Goal: Task Accomplishment & Management: Manage account settings

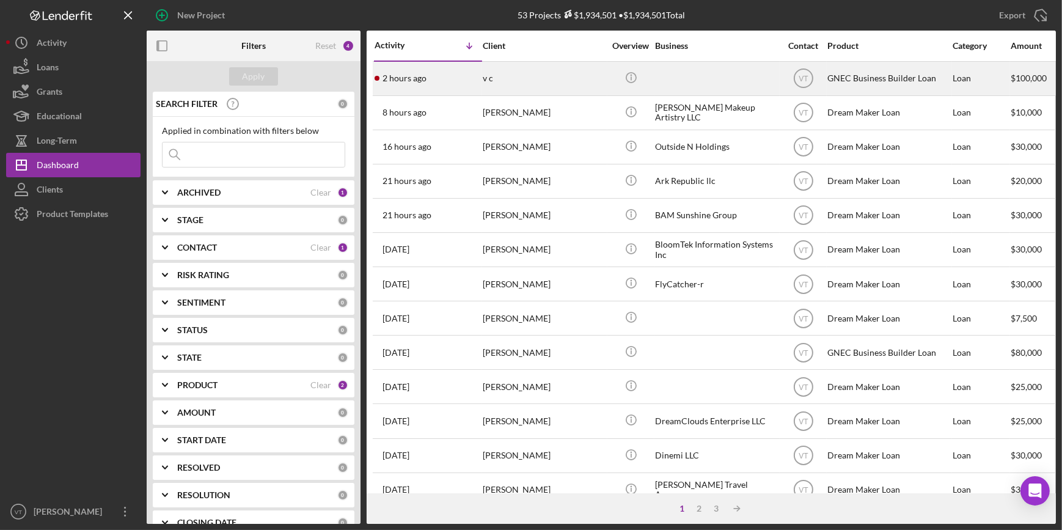
click at [428, 76] on div "2 hours ago v c" at bounding box center [428, 78] width 107 height 32
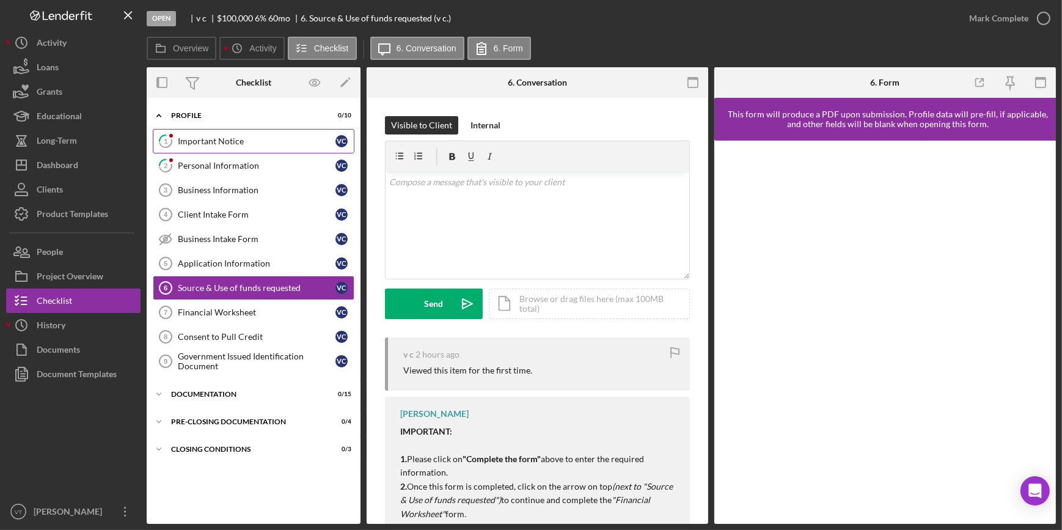
click at [213, 134] on link "1 Important Notice v c" at bounding box center [254, 141] width 202 height 24
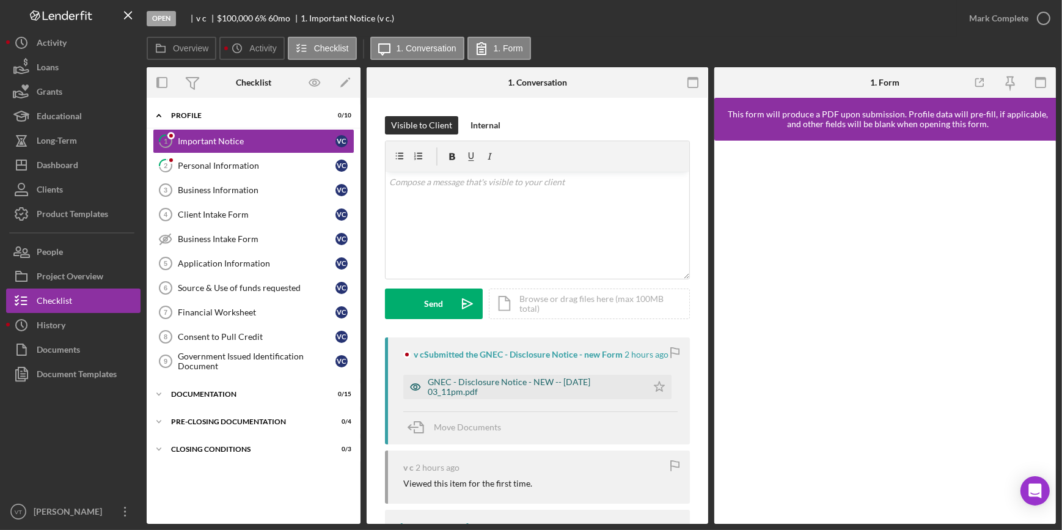
click at [518, 380] on div "GNEC - Disclosure Notice - NEW -- [DATE] 03_11pm.pdf" at bounding box center [534, 387] width 213 height 20
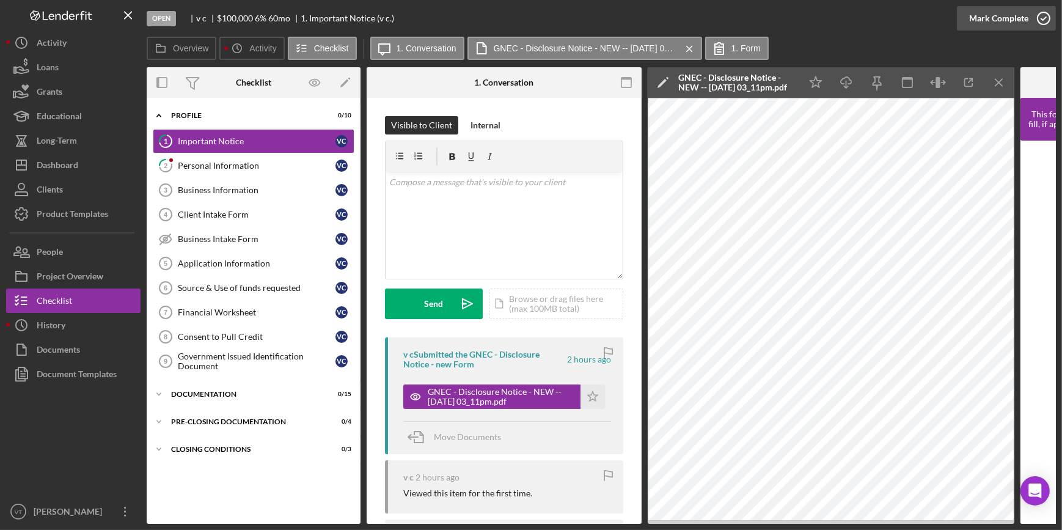
click at [985, 26] on div "Mark Complete" at bounding box center [999, 18] width 59 height 24
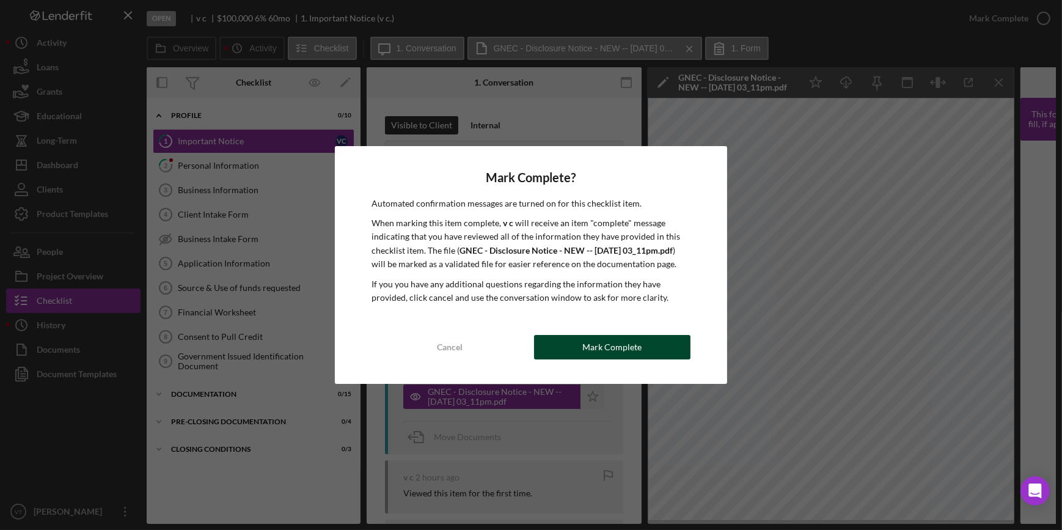
click at [562, 349] on button "Mark Complete" at bounding box center [612, 347] width 156 height 24
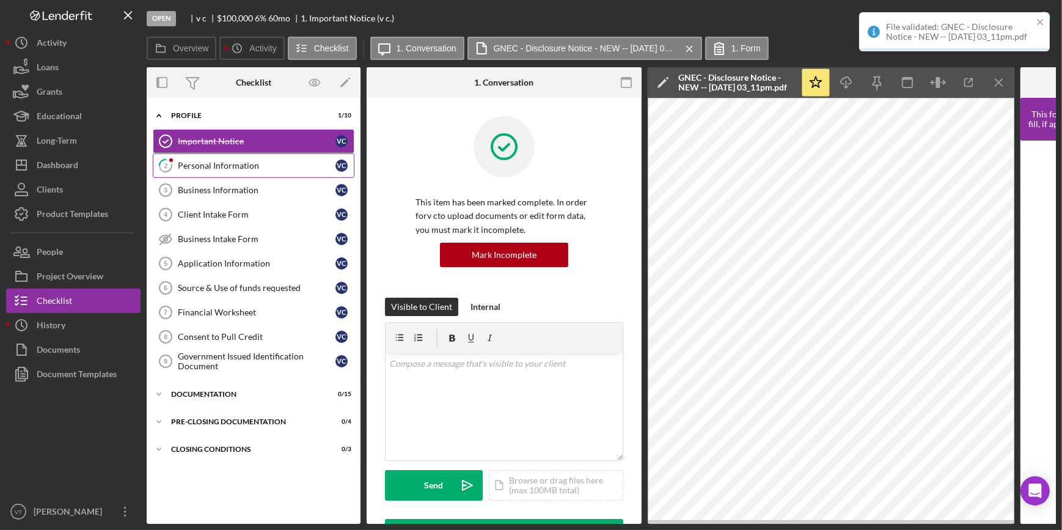
click at [265, 166] on div "Personal Information" at bounding box center [257, 166] width 158 height 10
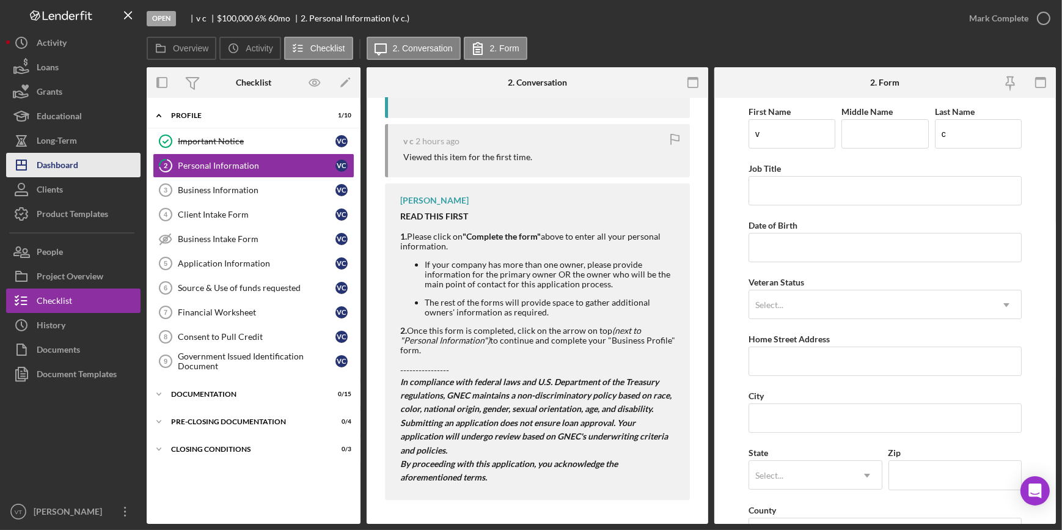
click at [84, 163] on button "Icon/Dashboard Dashboard" at bounding box center [73, 165] width 134 height 24
